Goal: Task Accomplishment & Management: Manage account settings

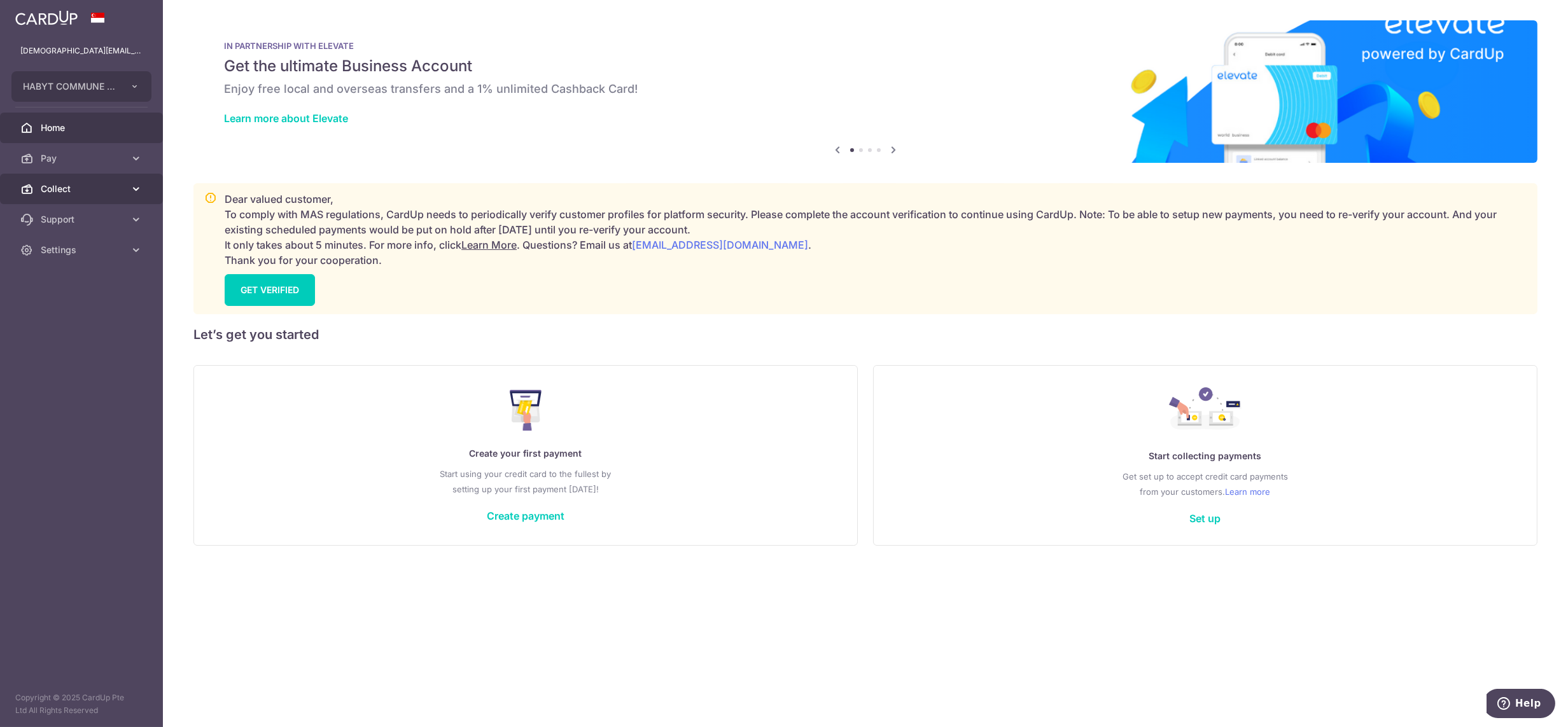
click at [56, 180] on link "Collect" at bounding box center [81, 189] width 163 height 30
click at [74, 221] on span "Dashboard" at bounding box center [82, 219] width 84 height 12
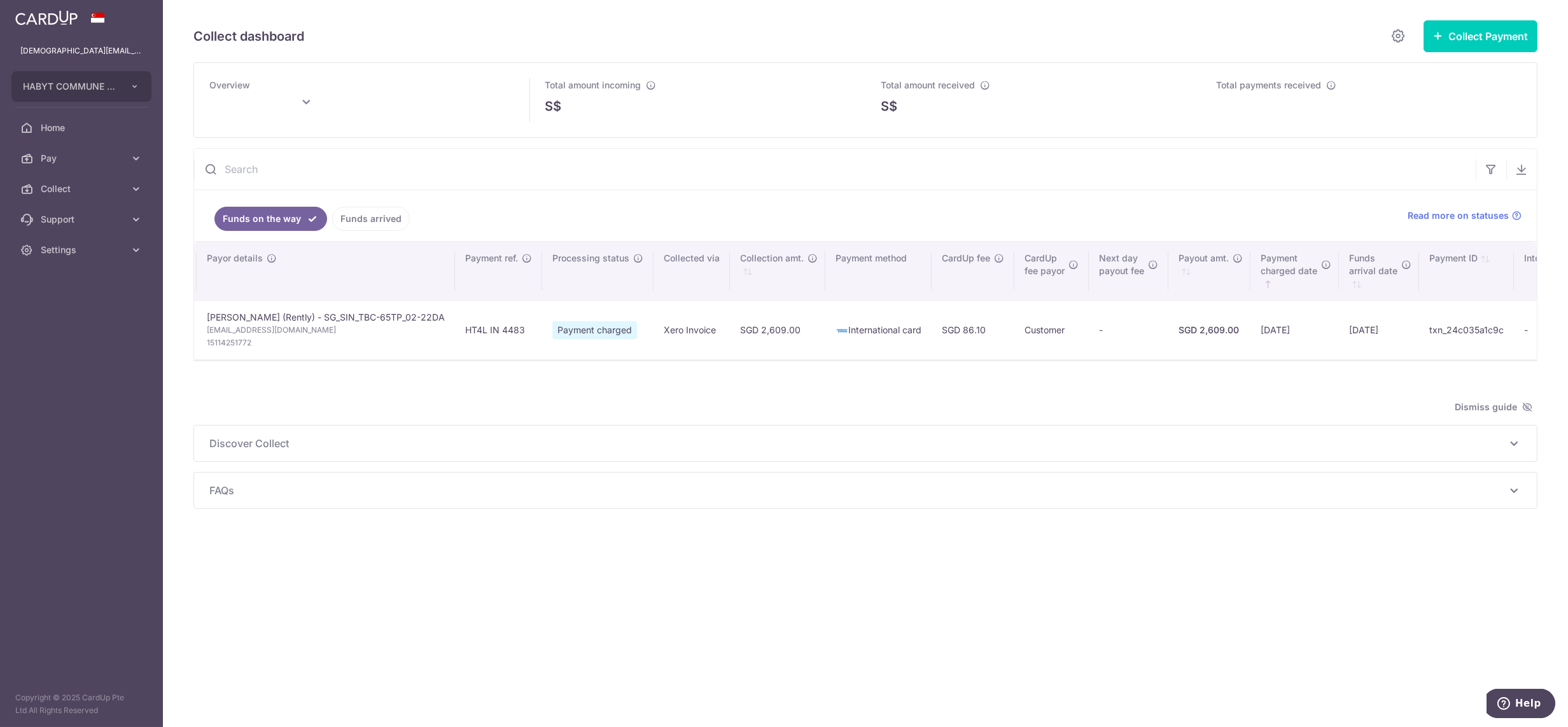
scroll to position [0, 256]
type input "October 2025"
click at [84, 247] on span "Settings" at bounding box center [82, 249] width 84 height 12
click at [86, 314] on span "Logout" at bounding box center [82, 310] width 84 height 12
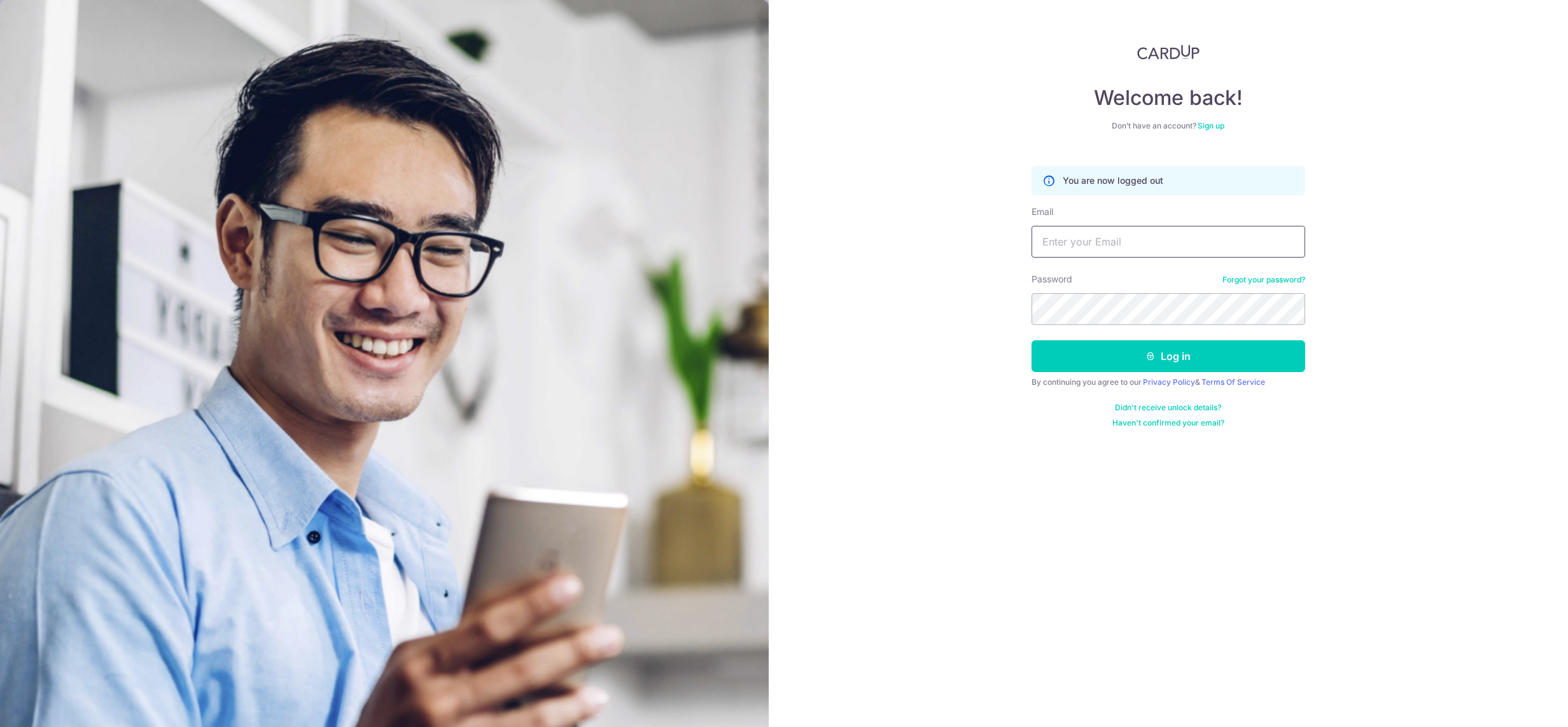
drag, startPoint x: 1133, startPoint y: 234, endPoint x: 1144, endPoint y: 255, distance: 23.7
click at [1133, 234] on input "Email" at bounding box center [1168, 242] width 273 height 32
click at [1128, 245] on input "[DEMOGRAPHIC_DATA][EMAIL_ADDRESS][DOMAIN_NAME]" at bounding box center [1168, 242] width 273 height 32
type input "[DEMOGRAPHIC_DATA][EMAIL_ADDRESS][DOMAIN_NAME]"
click at [1032, 340] on button "Log in" at bounding box center [1168, 356] width 273 height 32
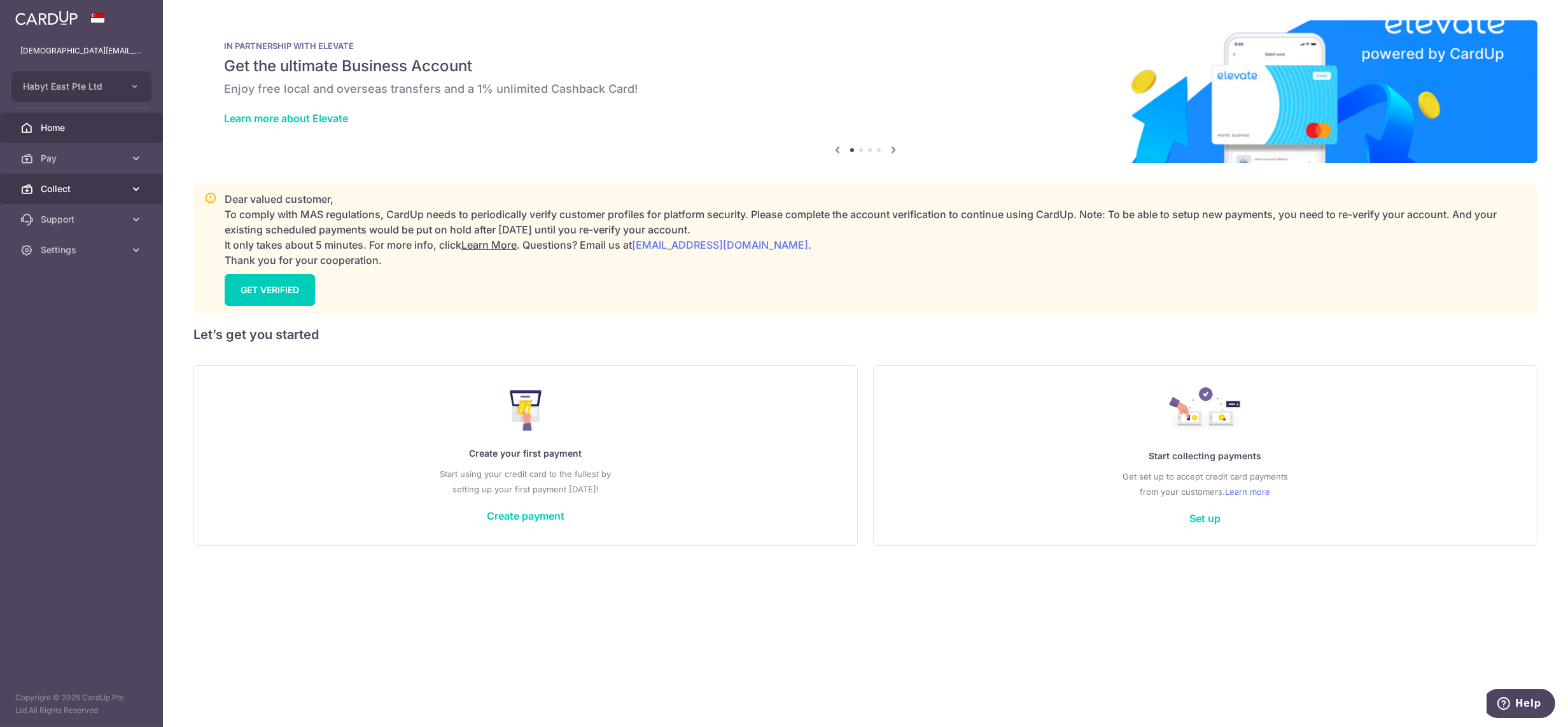
click at [61, 181] on link "Collect" at bounding box center [81, 189] width 163 height 30
